Goal: Task Accomplishment & Management: Use online tool/utility

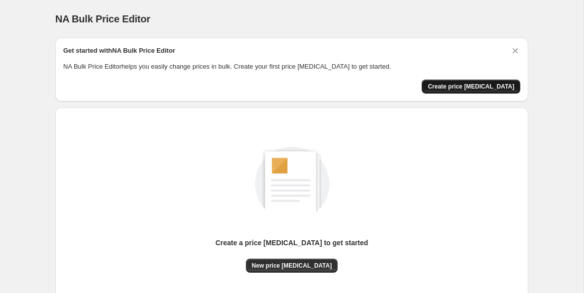
click at [452, 81] on button "Create price [MEDICAL_DATA]" at bounding box center [471, 87] width 99 height 14
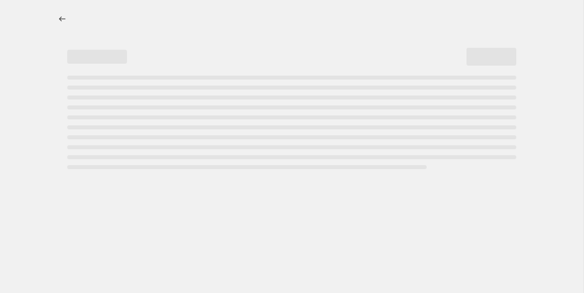
select select "percentage"
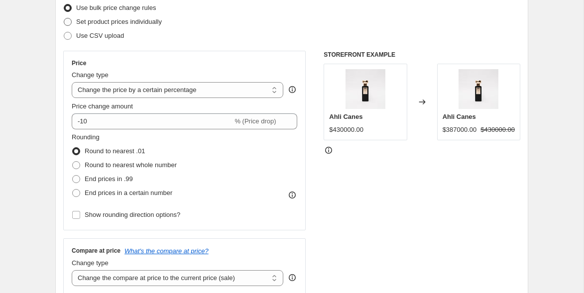
scroll to position [135, 0]
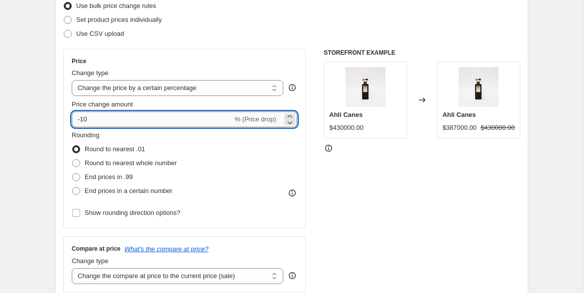
click at [152, 122] on input "-10" at bounding box center [152, 120] width 161 height 16
type input "-1"
type input "-20"
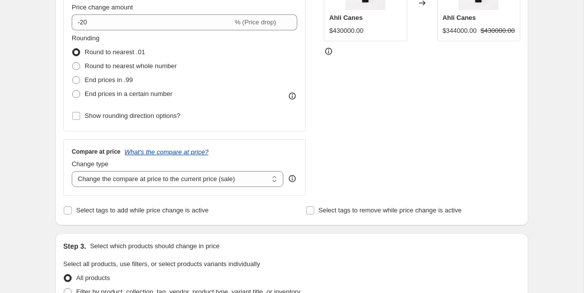
scroll to position [237, 0]
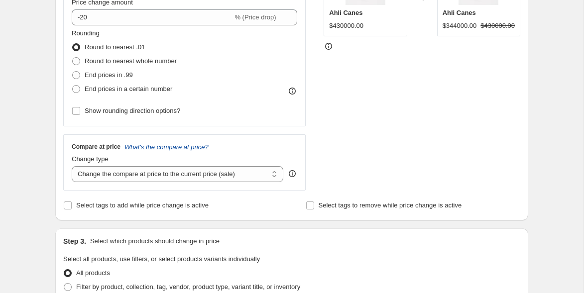
click at [207, 147] on icon "What's the compare at price?" at bounding box center [167, 146] width 84 height 7
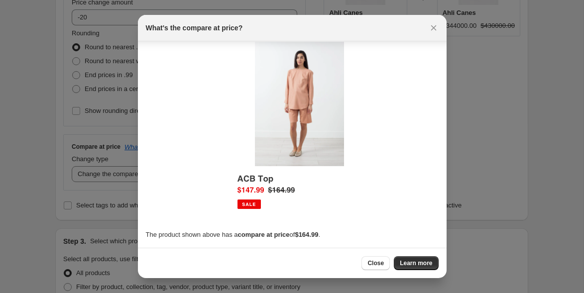
scroll to position [10, 0]
click at [369, 263] on span "Close" at bounding box center [376, 264] width 16 height 8
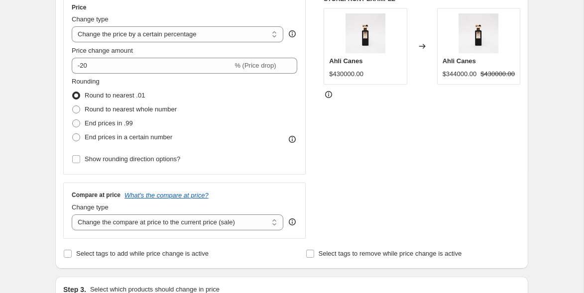
scroll to position [221, 0]
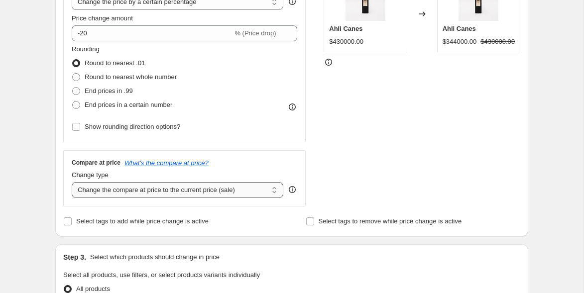
select select "percentage"
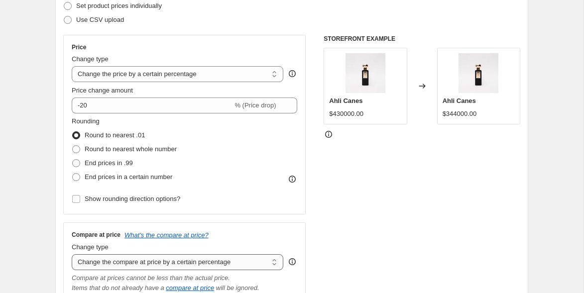
scroll to position [146, 0]
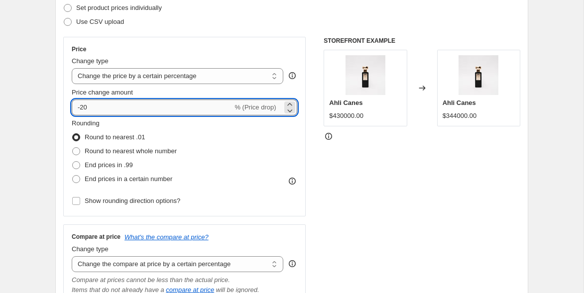
click at [196, 109] on input "-20" at bounding box center [152, 108] width 161 height 16
type input "-2"
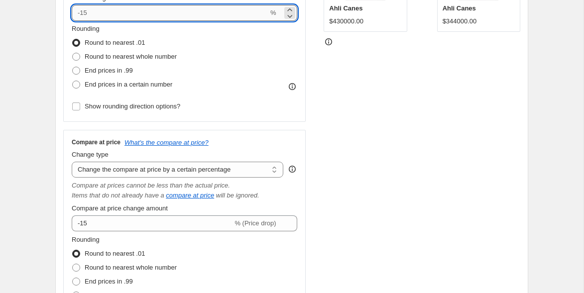
scroll to position [286, 0]
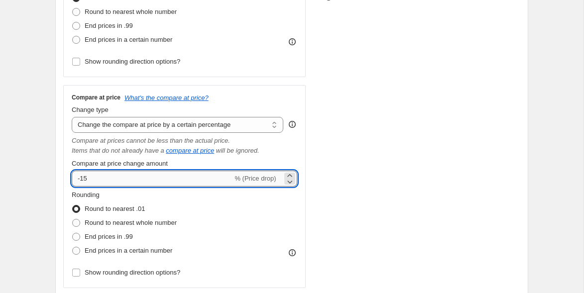
type input "0"
click at [168, 180] on input "-15" at bounding box center [152, 179] width 161 height 16
type input "-1"
type input "-20"
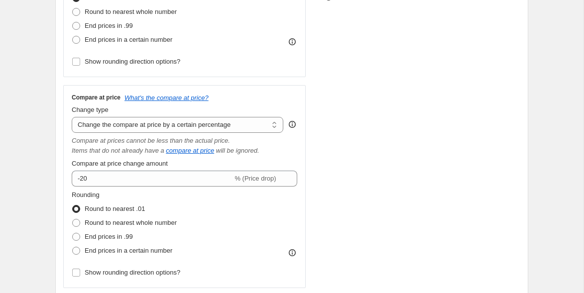
click at [435, 181] on div "STOREFRONT EXAMPLE Ahli Canes $430000.00 Changed to Ahli Canes $430000.00" at bounding box center [422, 92] width 197 height 391
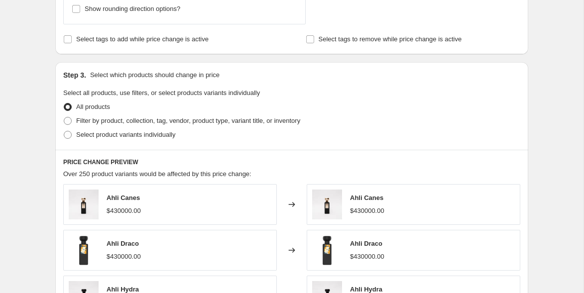
scroll to position [555, 0]
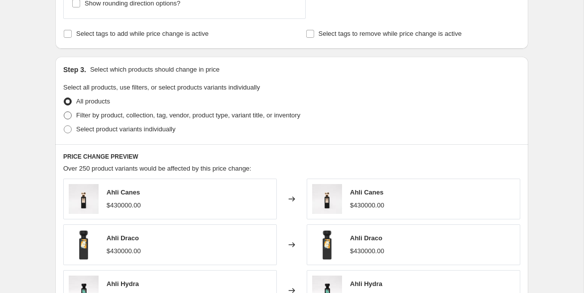
click at [184, 113] on span "Filter by product, collection, tag, vendor, product type, variant title, or inv…" at bounding box center [188, 115] width 224 height 7
click at [64, 112] on input "Filter by product, collection, tag, vendor, product type, variant title, or inv…" at bounding box center [64, 112] width 0 height 0
radio input "true"
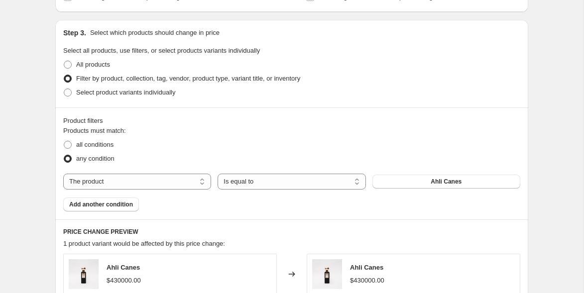
scroll to position [593, 0]
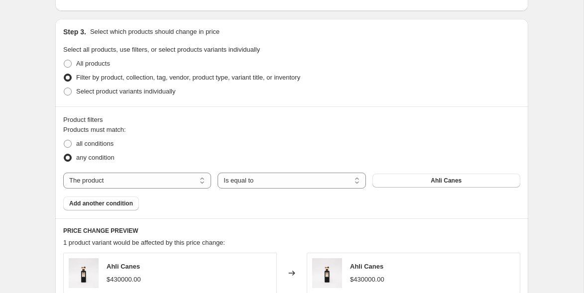
click at [138, 191] on div "Products must match: all conditions any condition The product The product's col…" at bounding box center [291, 168] width 457 height 86
select select "collection"
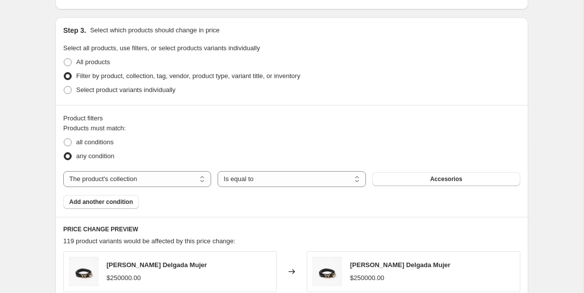
scroll to position [643, 0]
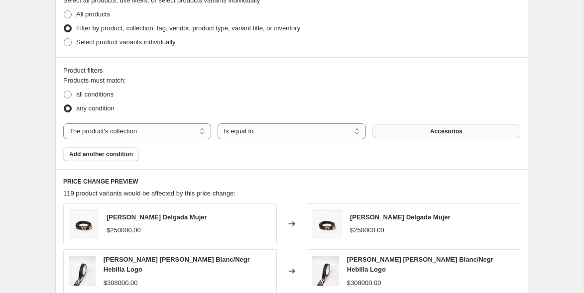
click at [405, 128] on button "Accesorios" at bounding box center [447, 132] width 148 height 14
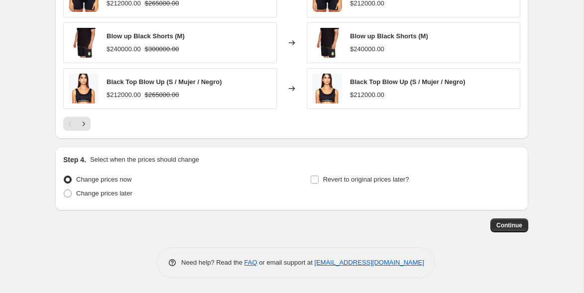
scroll to position [962, 0]
click at [504, 228] on span "Continue" at bounding box center [510, 226] width 26 height 8
